Goal: Transaction & Acquisition: Purchase product/service

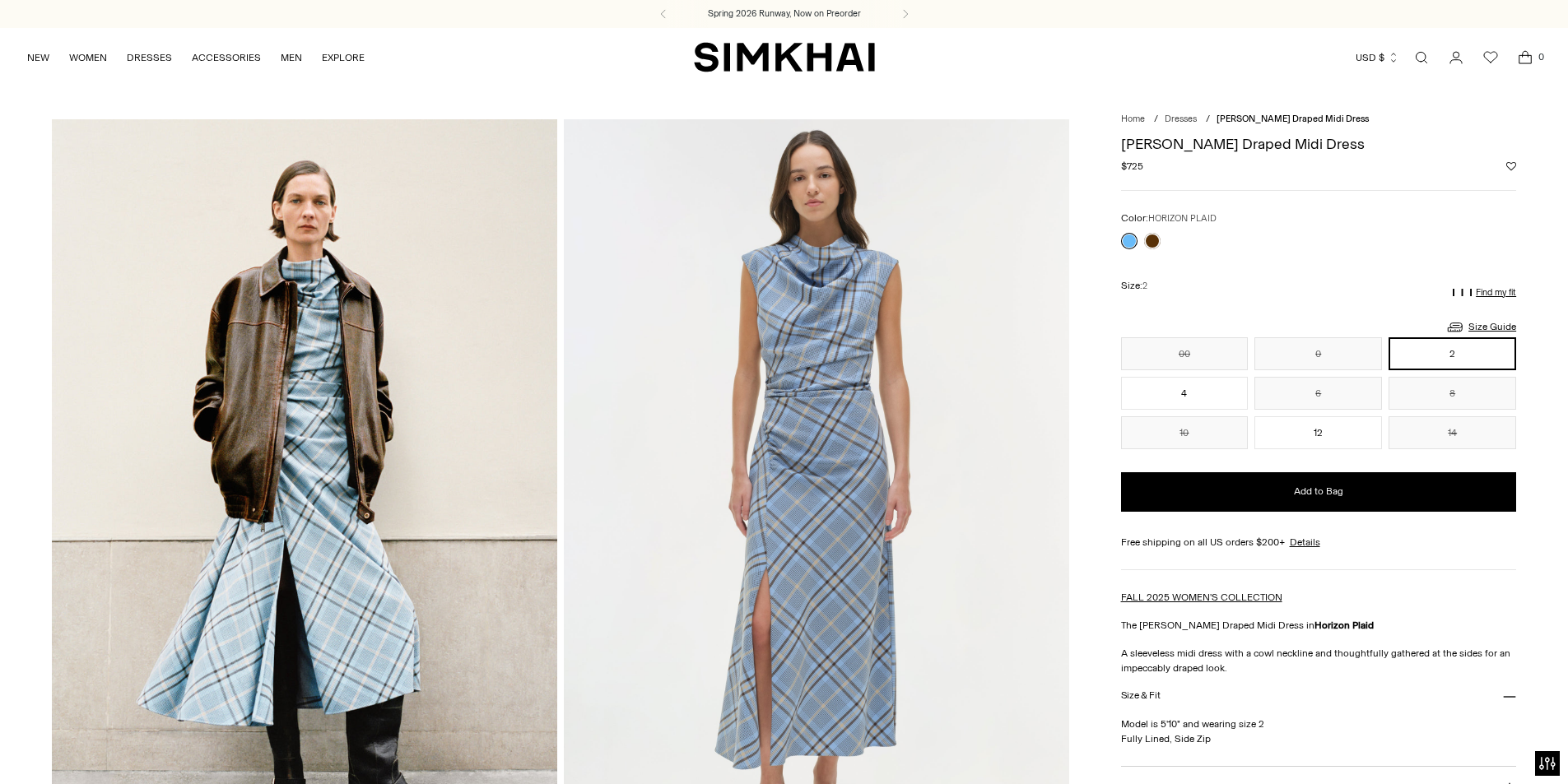
drag, startPoint x: 1298, startPoint y: 171, endPoint x: 1119, endPoint y: 151, distance: 180.1
copy div "Burke Draped Midi Dress Regular price $725"
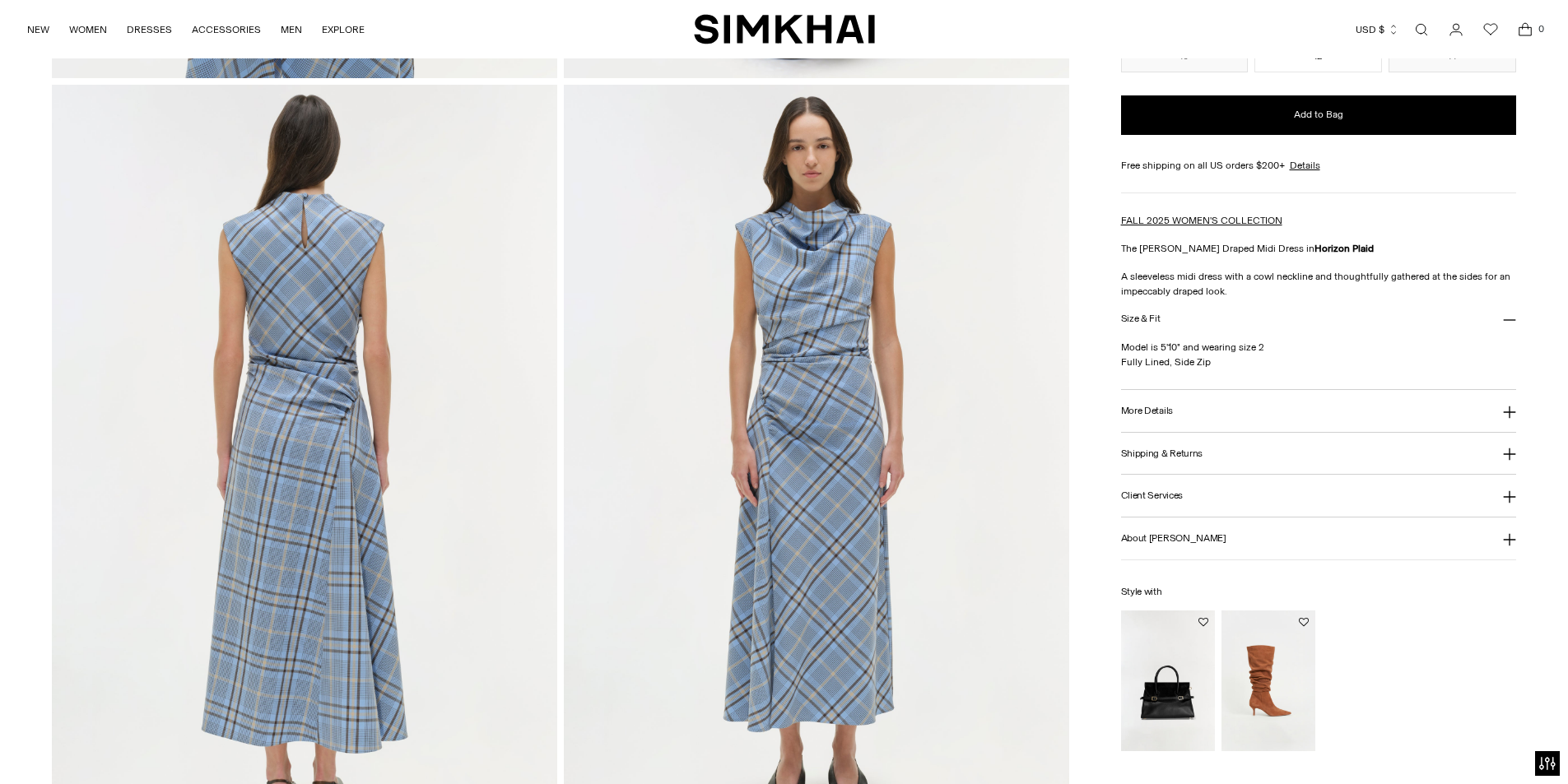
scroll to position [1646, 0]
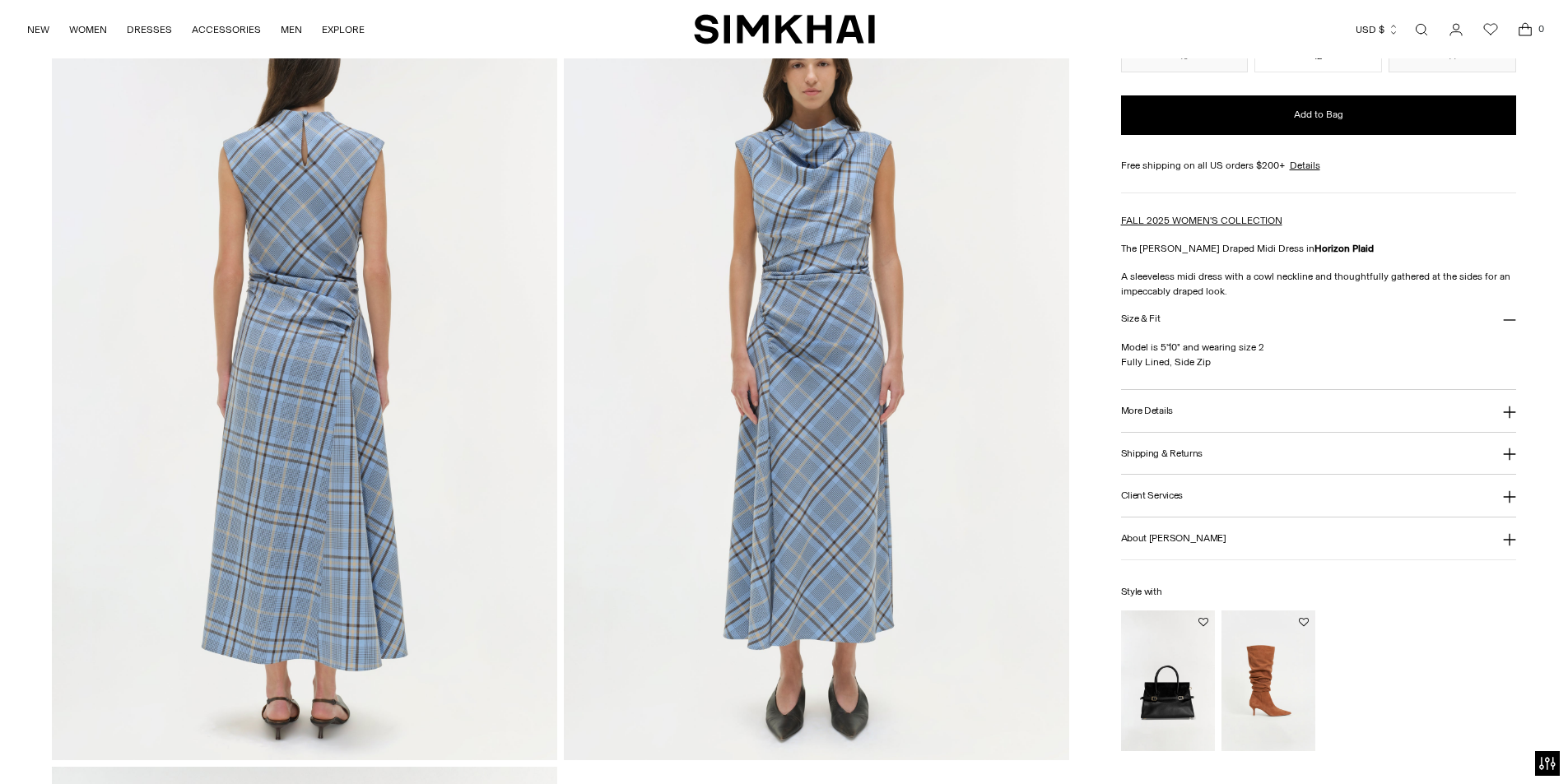
click at [1124, 406] on h3 "More Details" at bounding box center [1147, 411] width 52 height 11
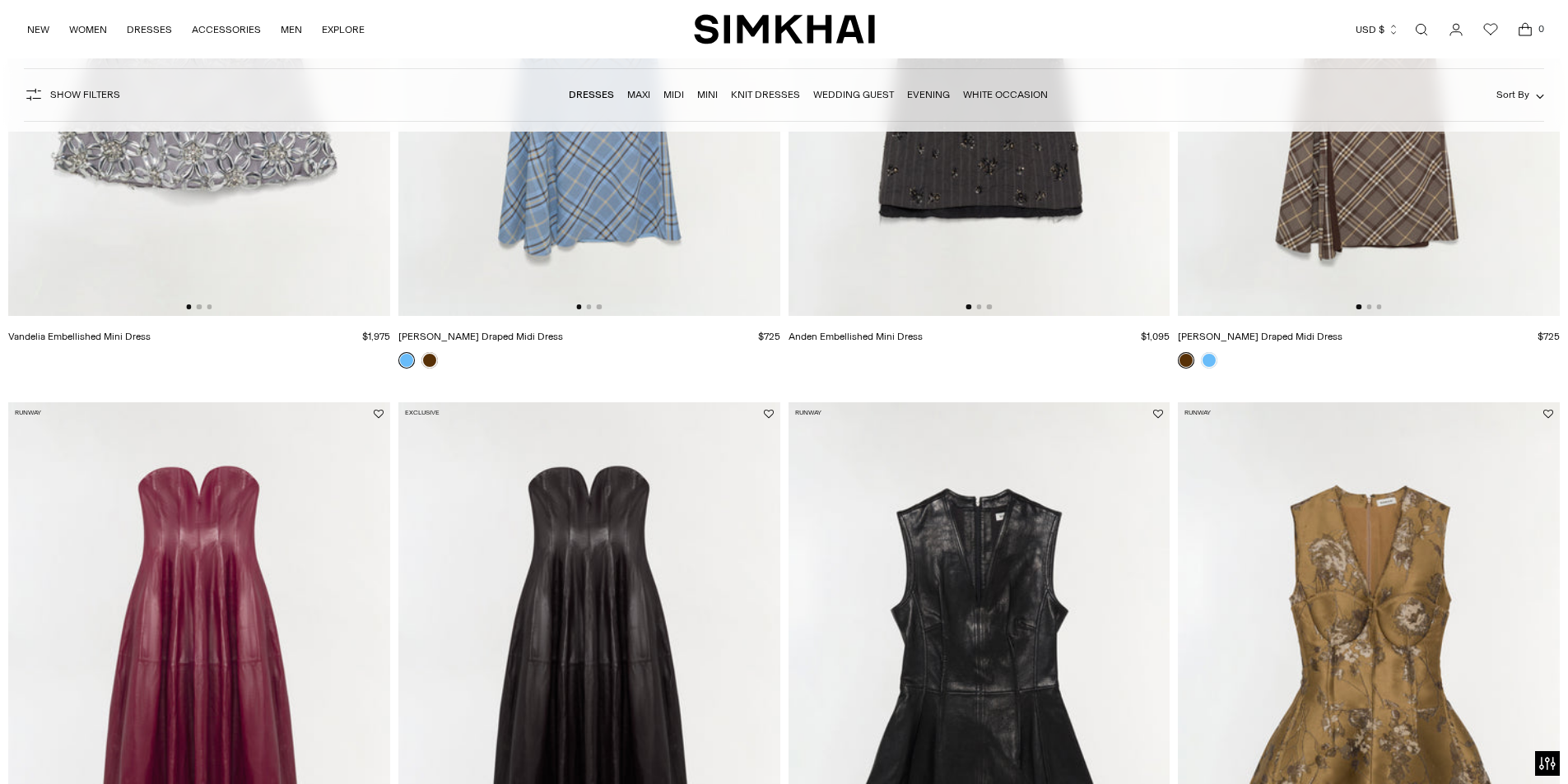
scroll to position [741, 0]
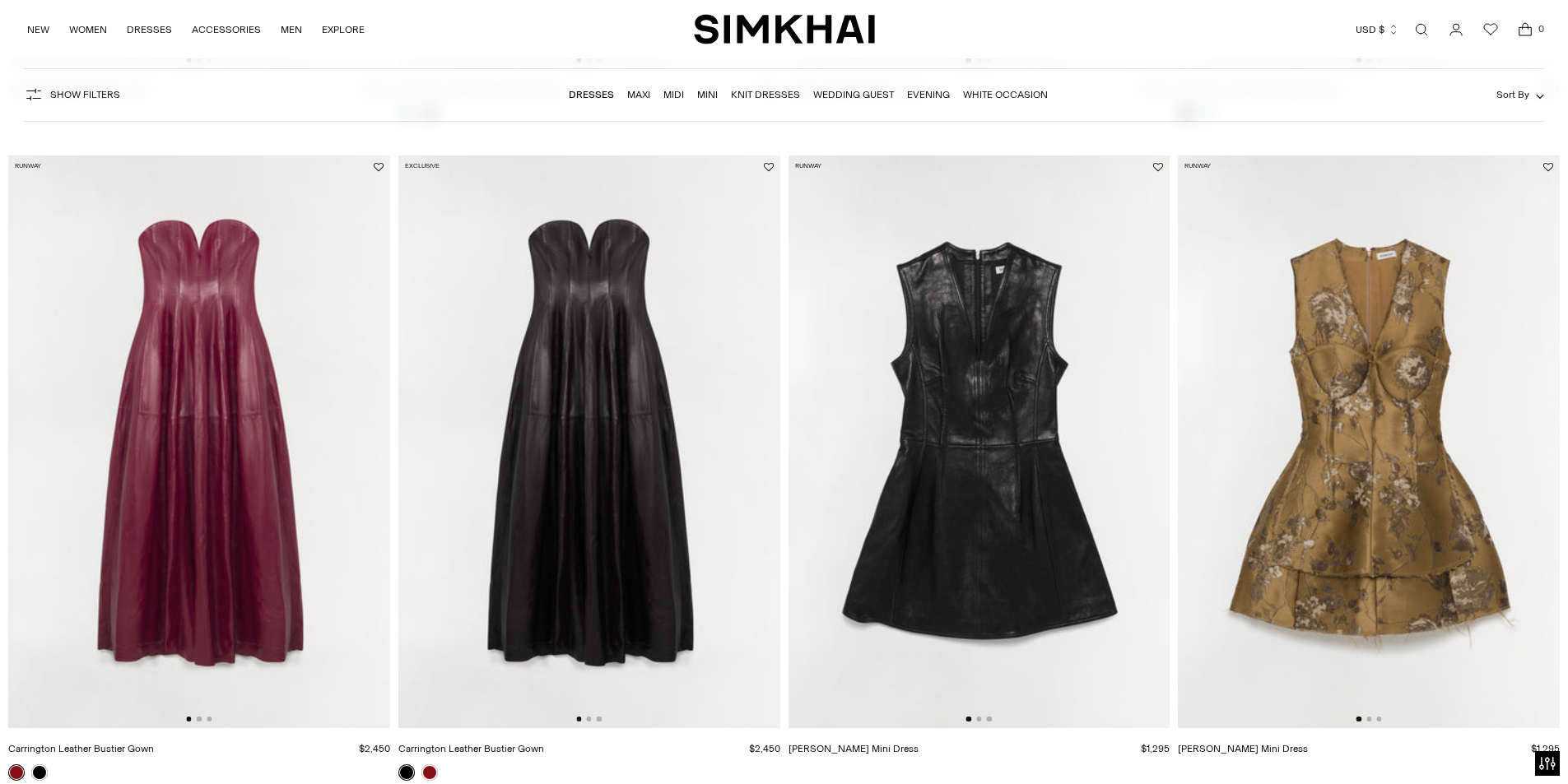
click at [1045, 447] on img at bounding box center [979, 441] width 382 height 573
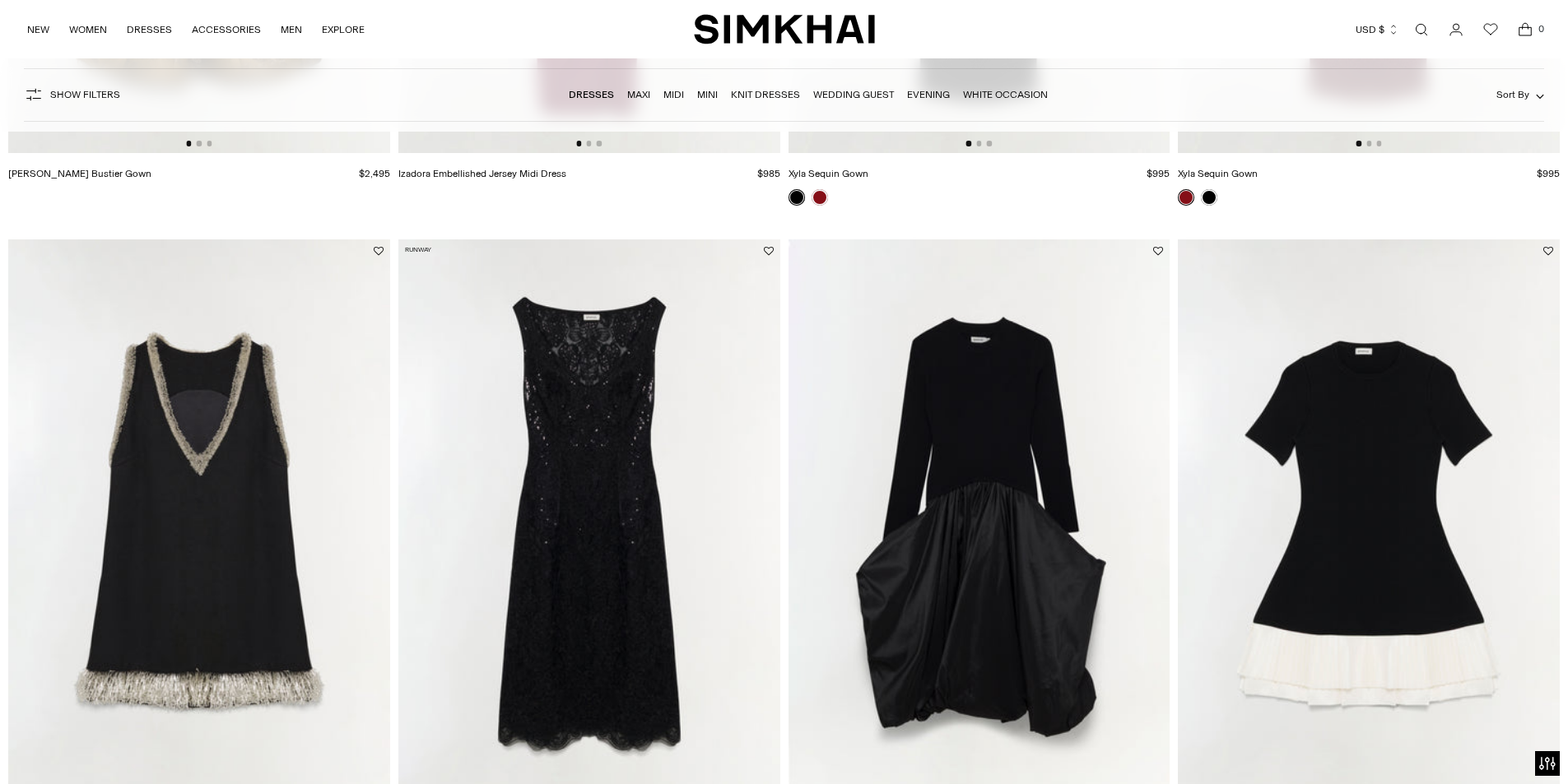
scroll to position [2057, 0]
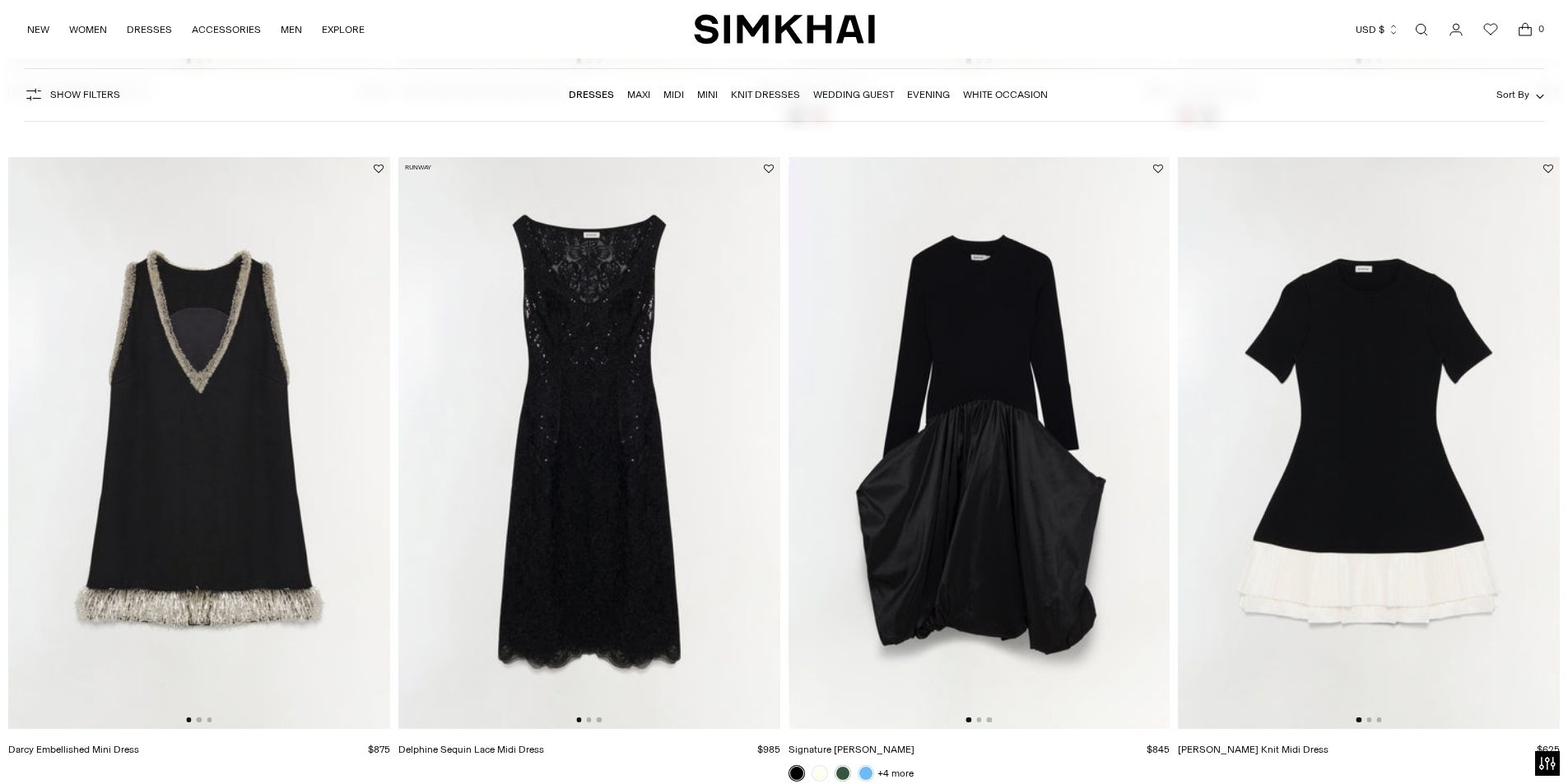
click at [1409, 468] on img at bounding box center [1369, 443] width 382 height 573
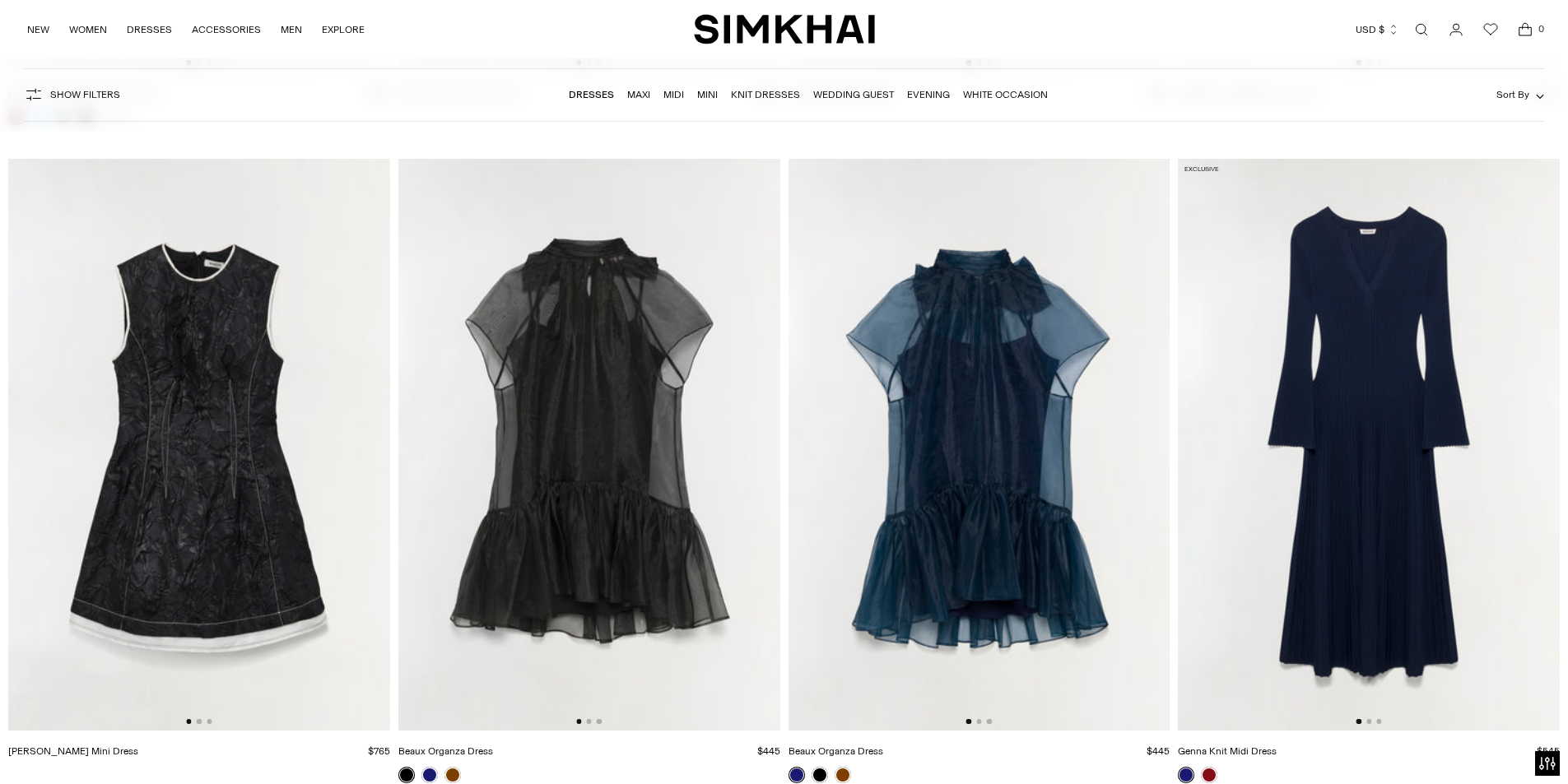
scroll to position [4115, 0]
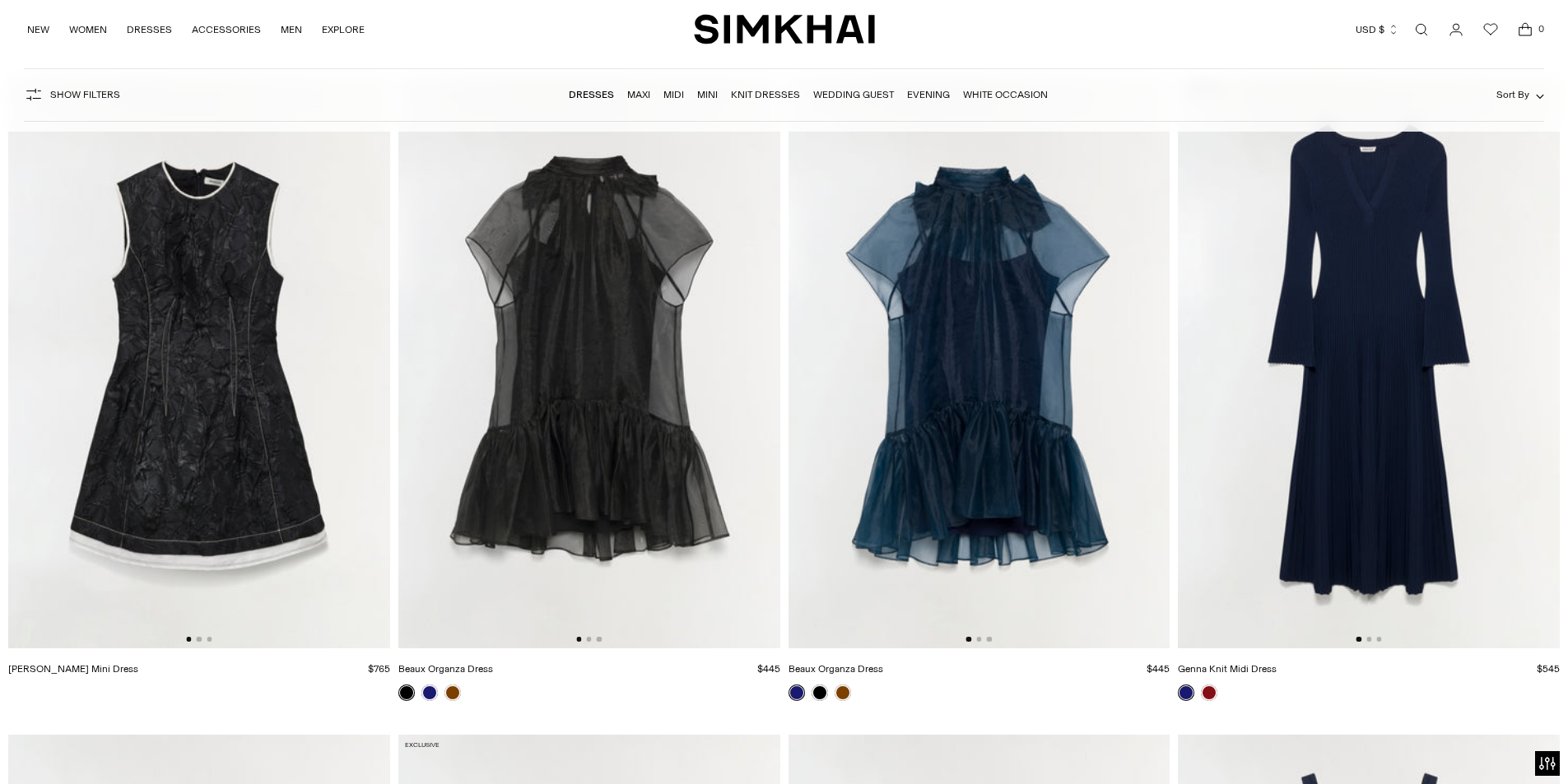
click at [195, 351] on img at bounding box center [198, 363] width 382 height 573
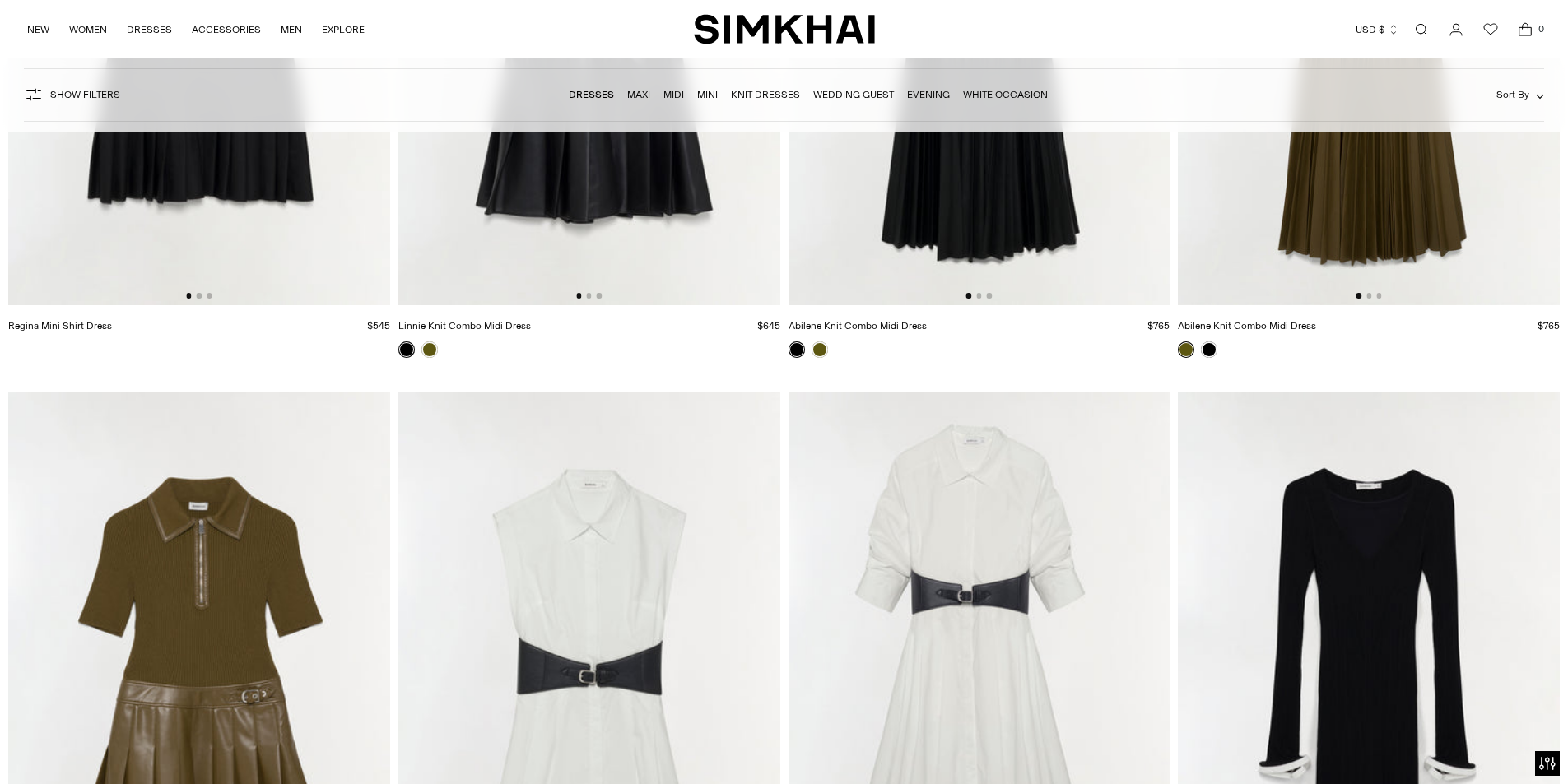
scroll to position [7242, 0]
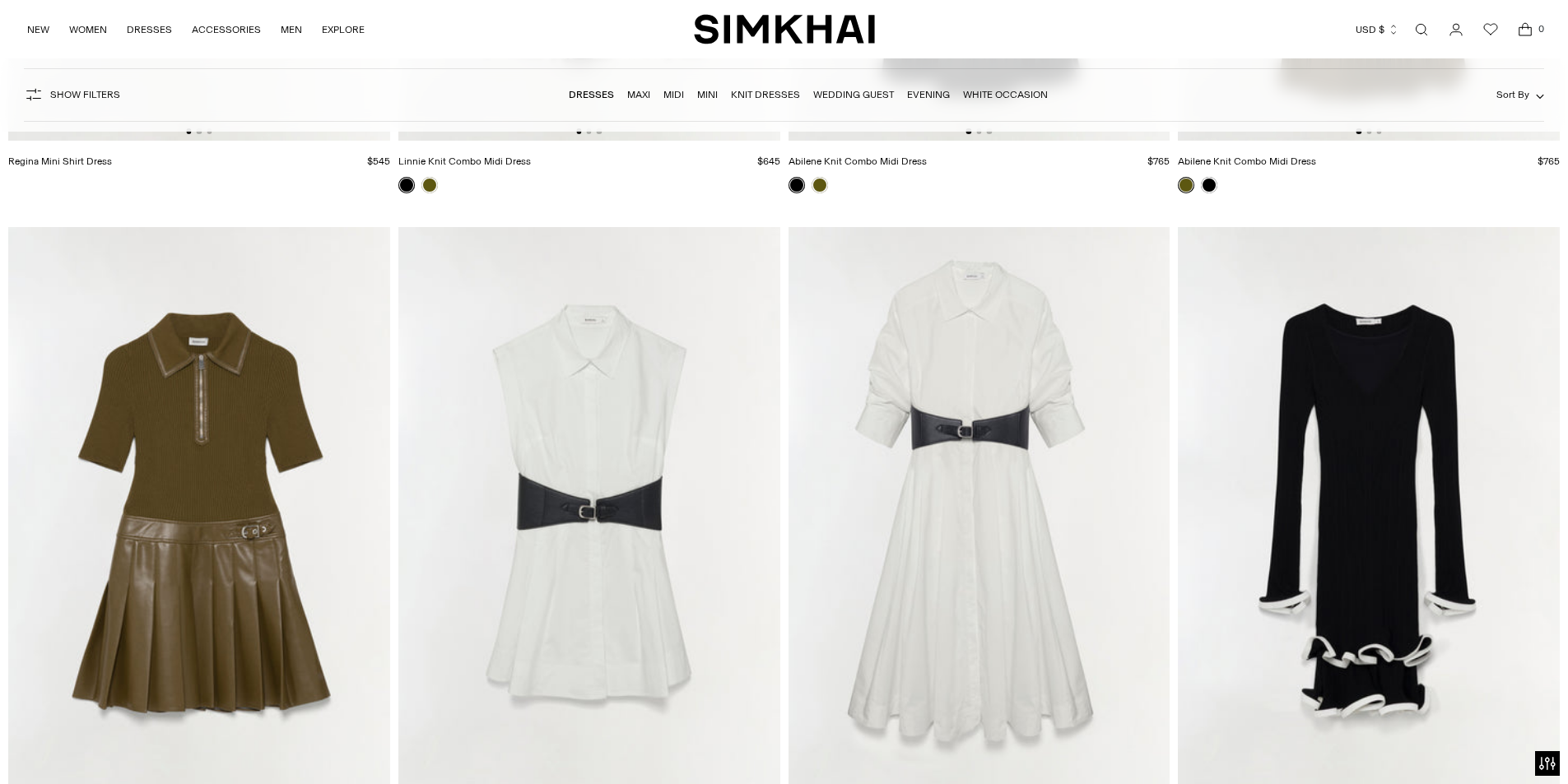
click at [616, 539] on img at bounding box center [588, 513] width 382 height 573
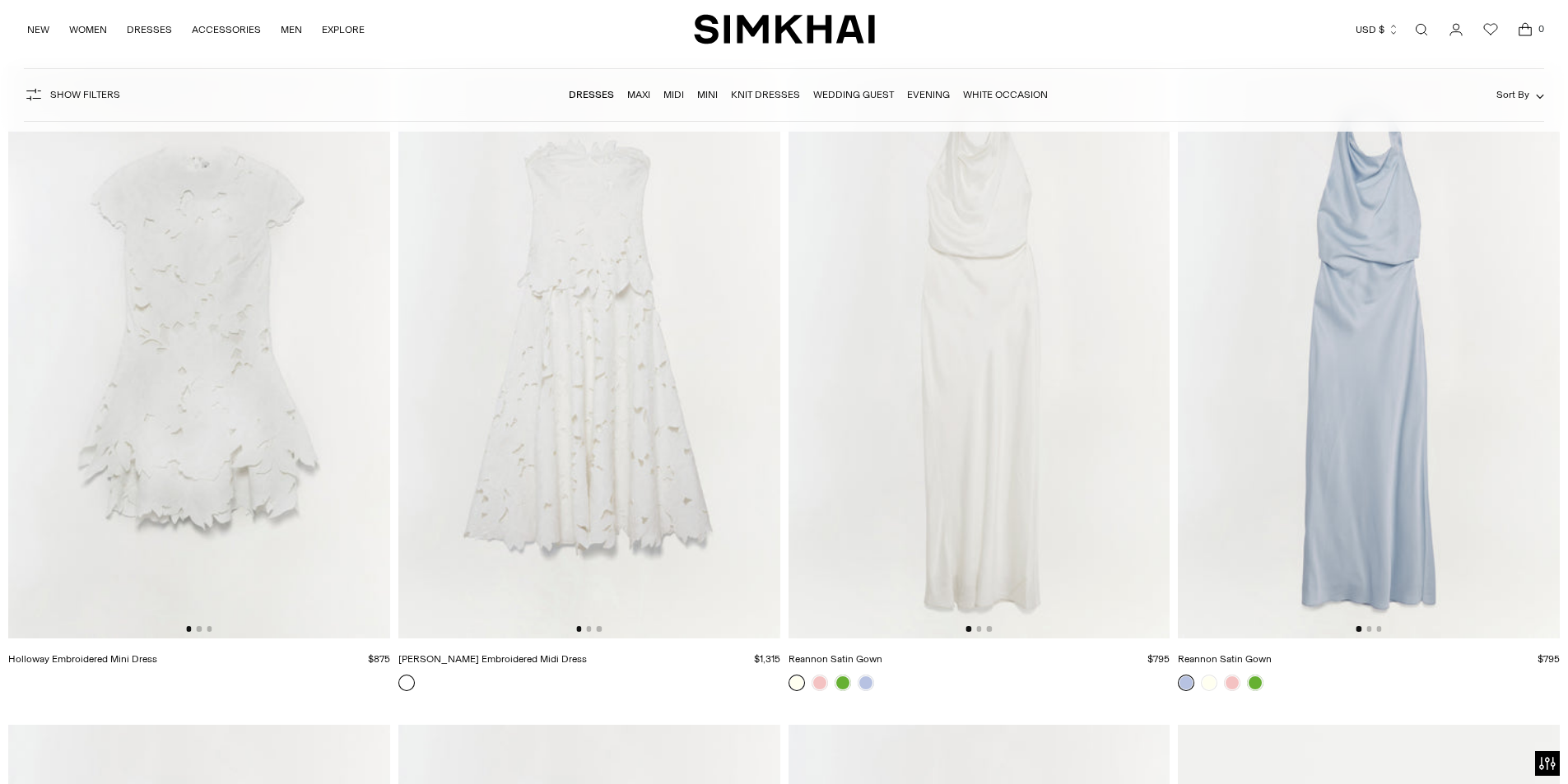
scroll to position [11932, 0]
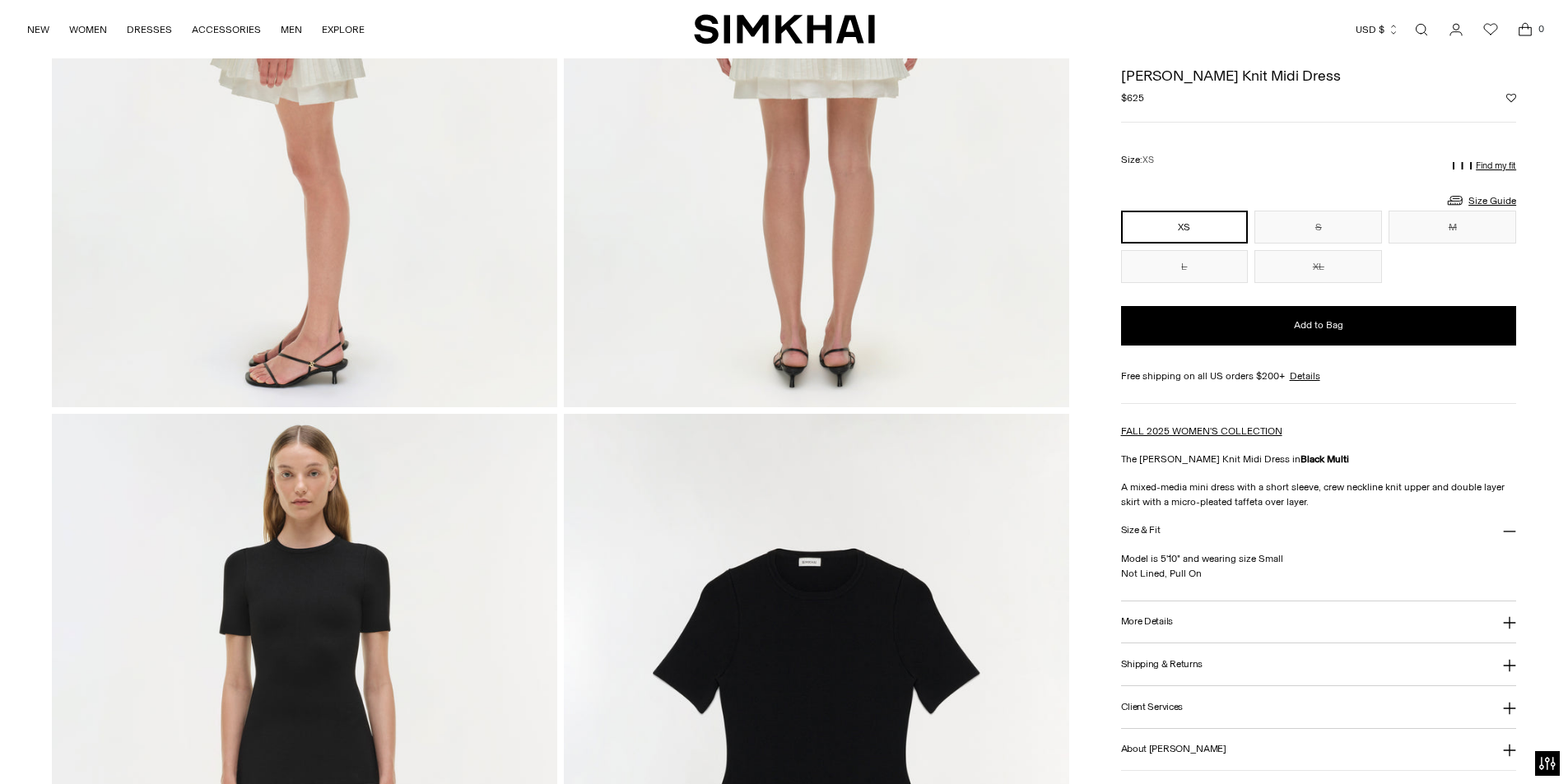
scroll to position [1152, 0]
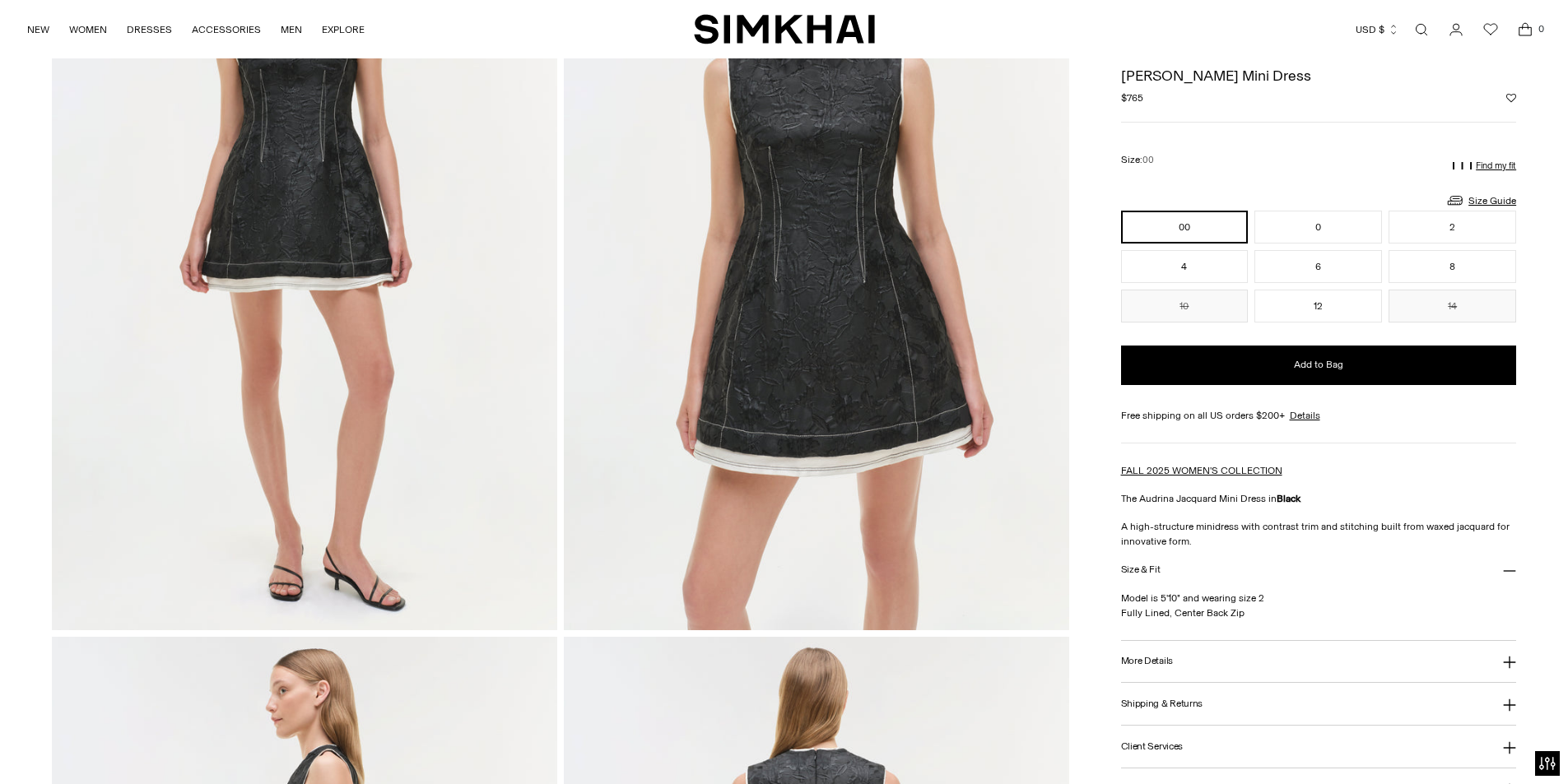
scroll to position [165, 0]
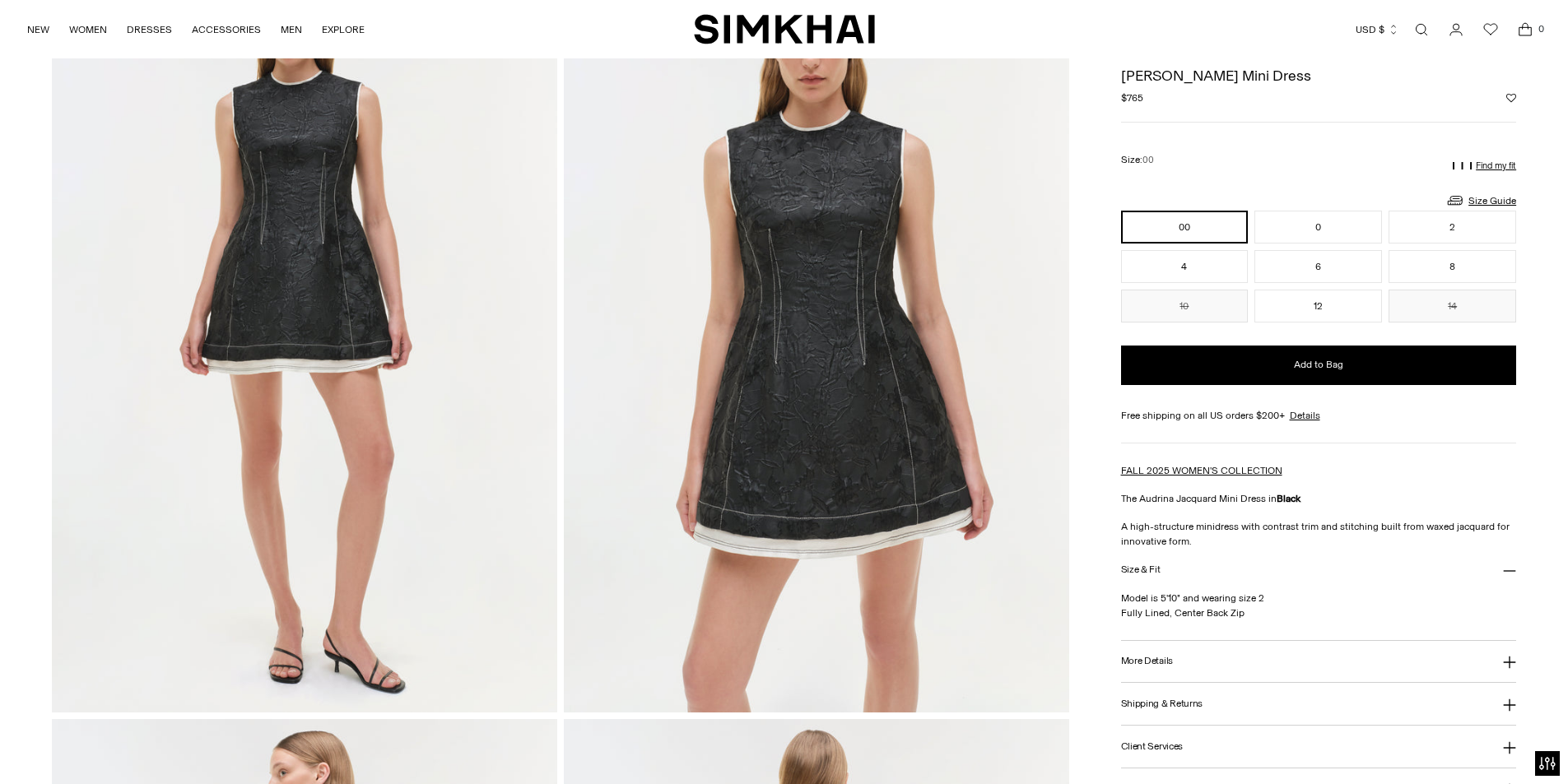
click at [1150, 661] on h3 "More Details" at bounding box center [1147, 661] width 52 height 11
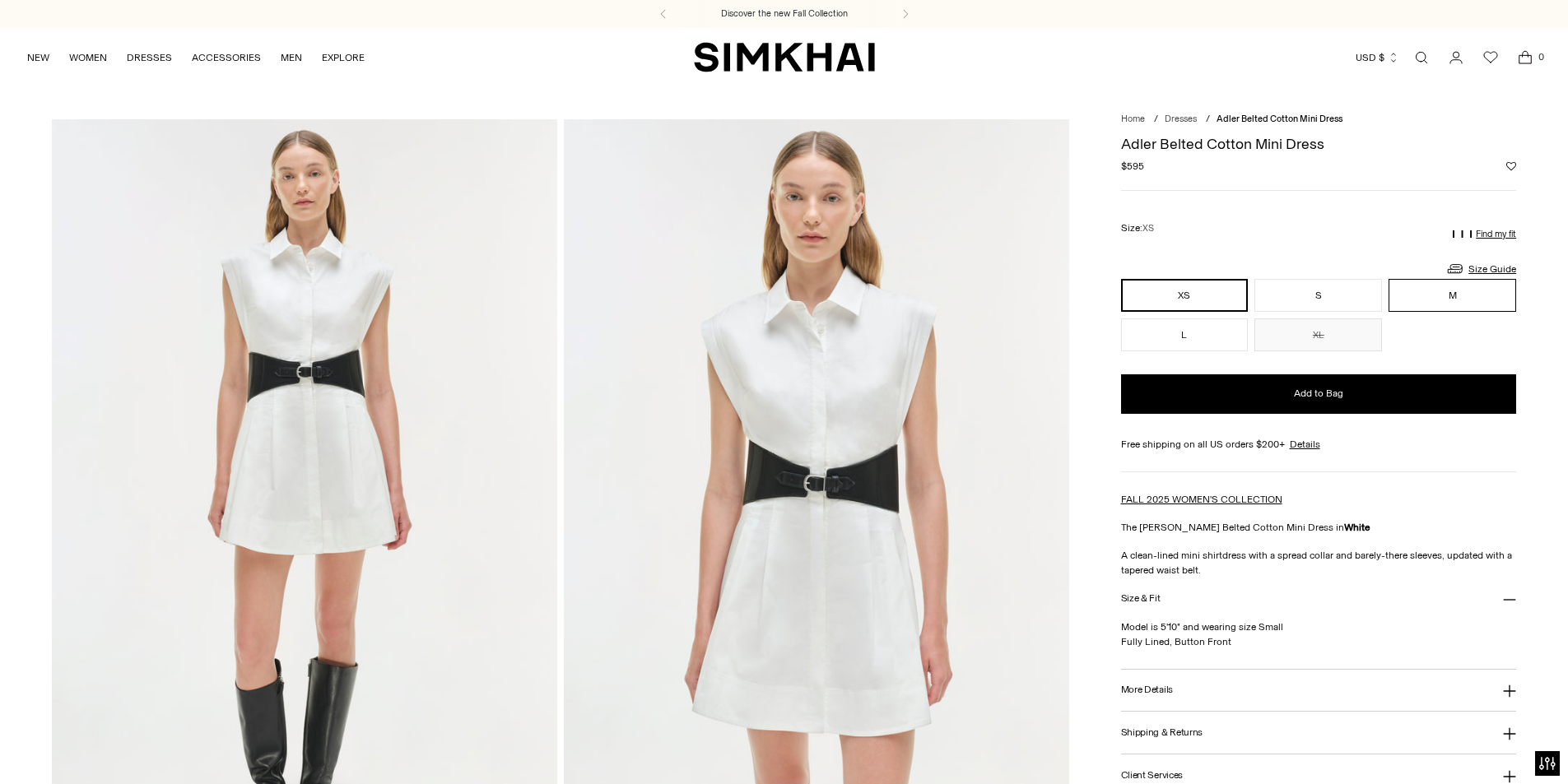
click at [1470, 288] on button "M" at bounding box center [1452, 296] width 128 height 33
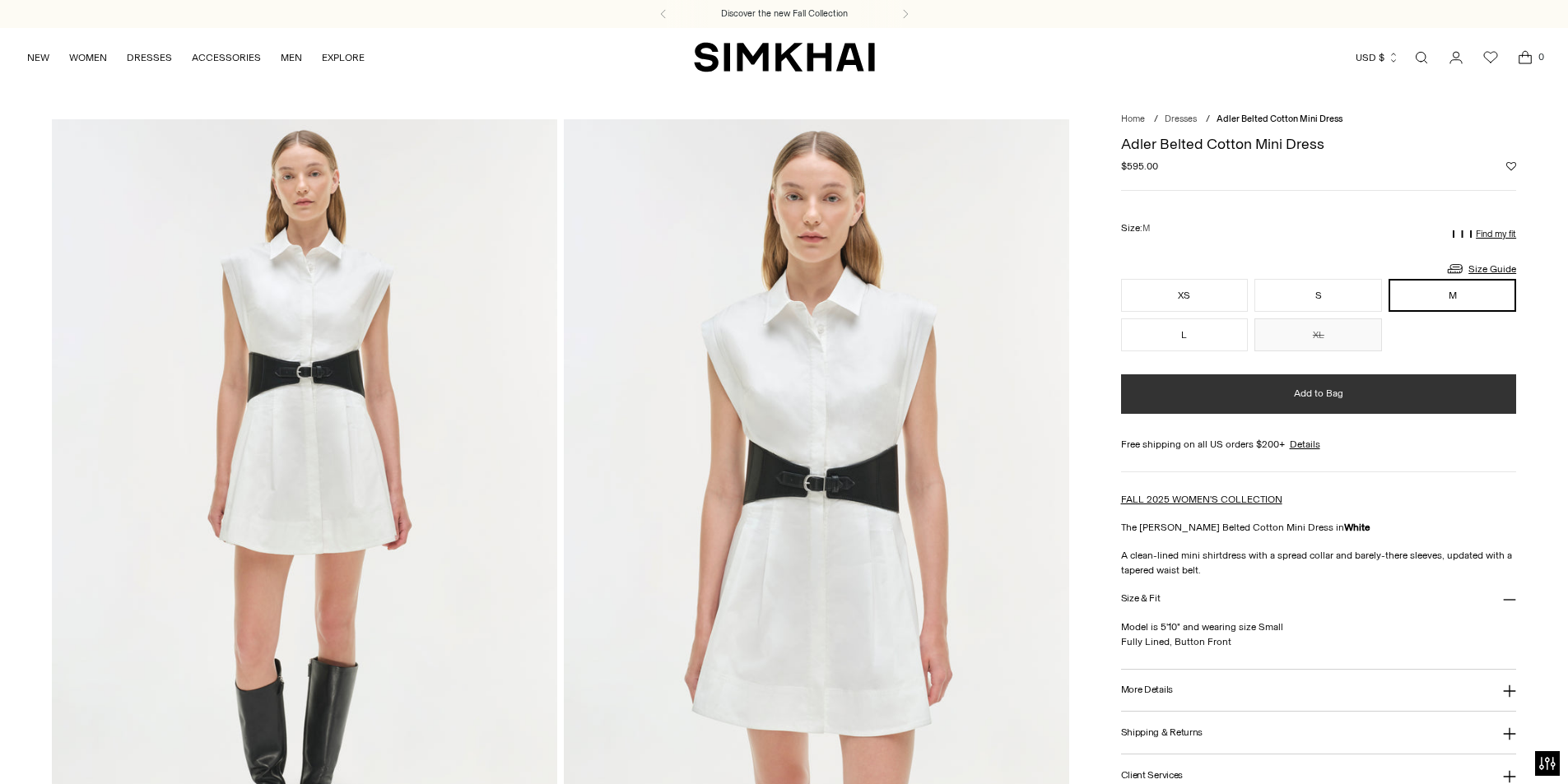
click at [1335, 390] on span "Add to Bag" at bounding box center [1318, 394] width 49 height 14
